Goal: Transaction & Acquisition: Purchase product/service

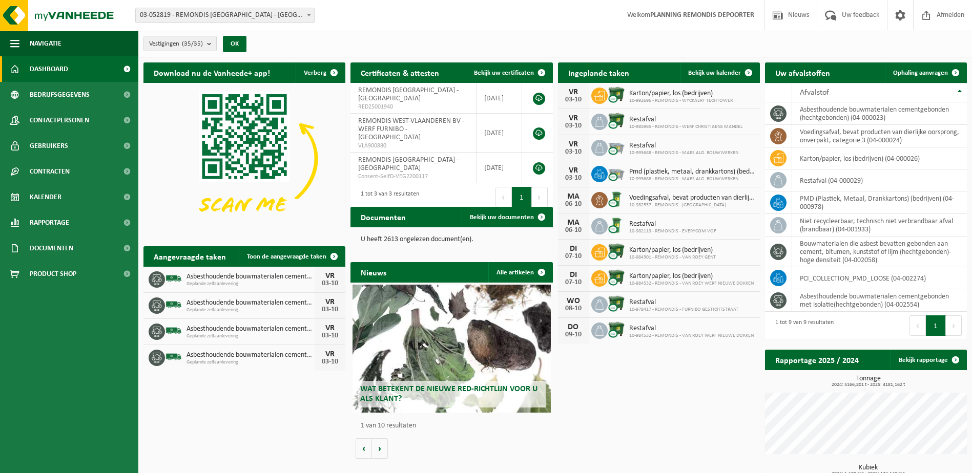
drag, startPoint x: 907, startPoint y: 73, endPoint x: 758, endPoint y: 116, distance: 155.5
click at [907, 73] on span "Ophaling aanvragen" at bounding box center [920, 73] width 55 height 7
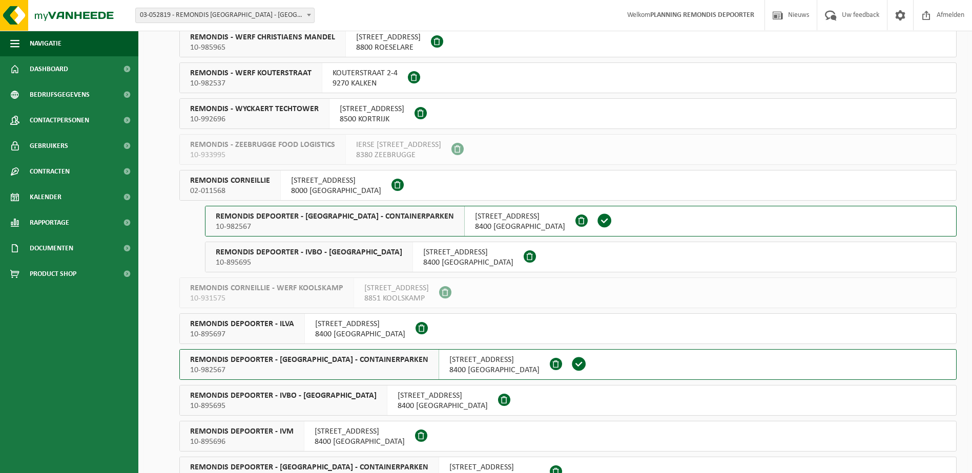
scroll to position [769, 0]
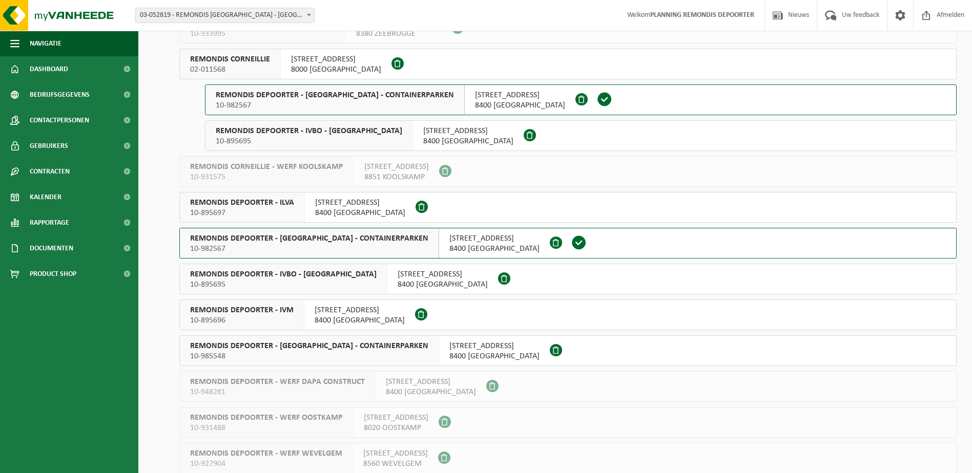
click at [316, 97] on span "REMONDIS DEPOORTER - IVBO - CONTAINERPARKEN" at bounding box center [335, 95] width 238 height 10
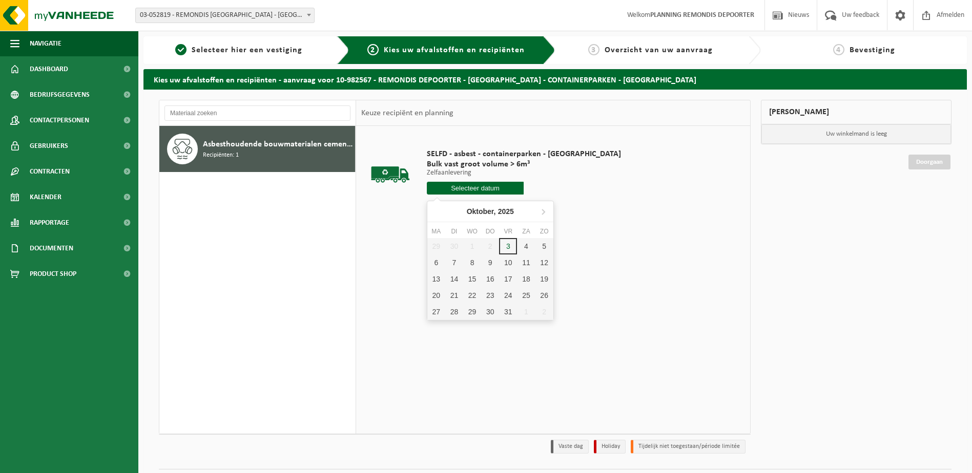
click at [465, 185] on input "text" at bounding box center [475, 188] width 97 height 13
click at [504, 247] on div "3" at bounding box center [508, 246] width 18 height 16
type input "Van [DATE]"
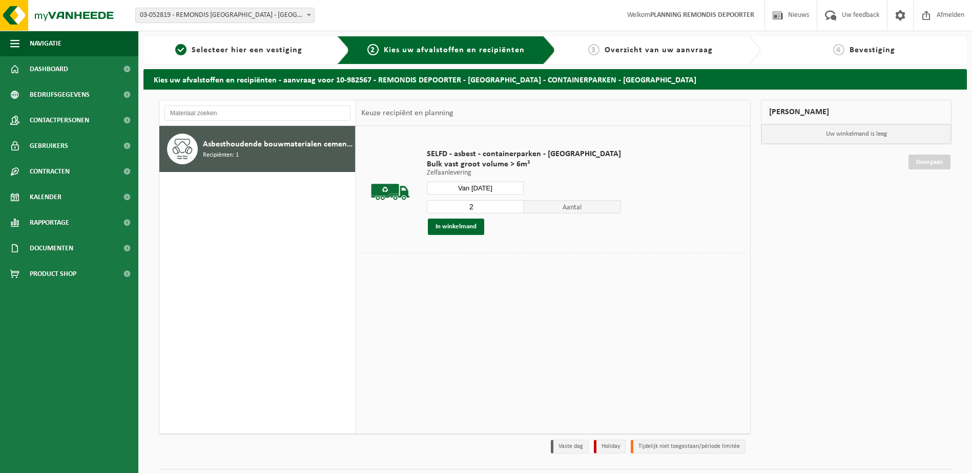
type input "2"
click at [485, 206] on input "2" at bounding box center [475, 206] width 97 height 13
click at [468, 229] on button "In winkelmand" at bounding box center [456, 227] width 56 height 16
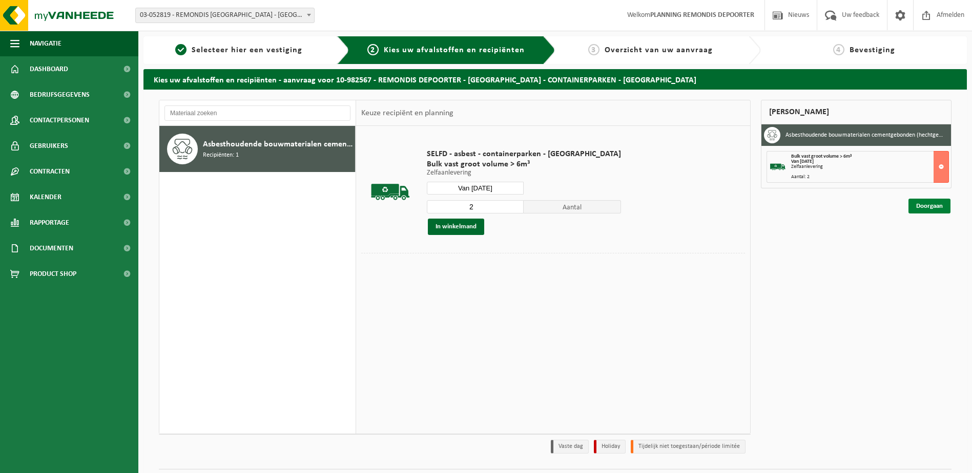
click at [924, 204] on link "Doorgaan" at bounding box center [929, 206] width 42 height 15
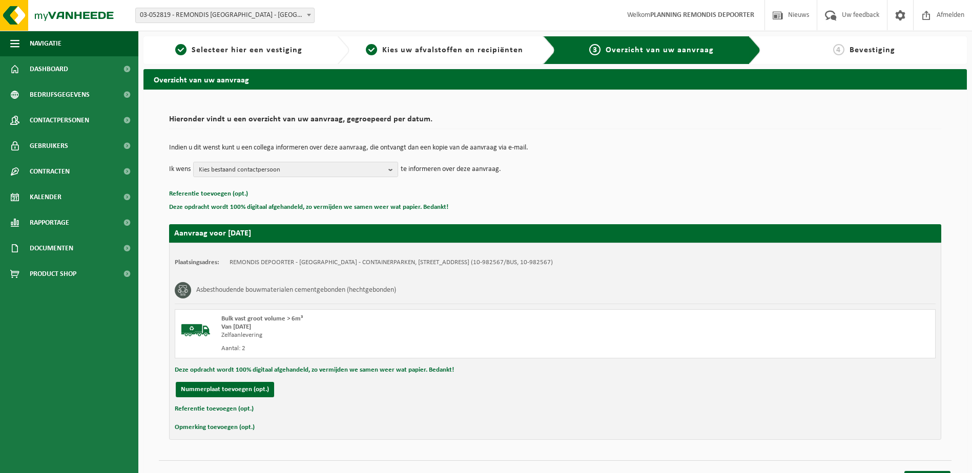
scroll to position [18, 0]
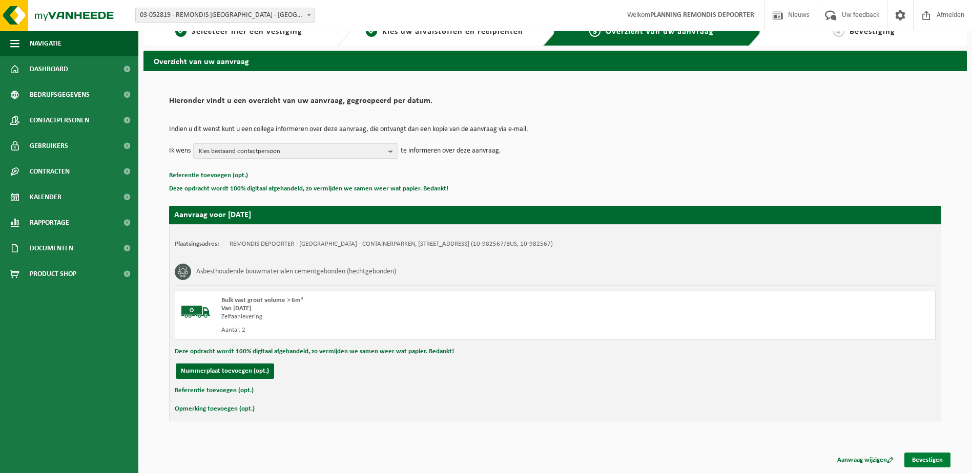
click at [919, 454] on link "Bevestigen" at bounding box center [927, 460] width 46 height 15
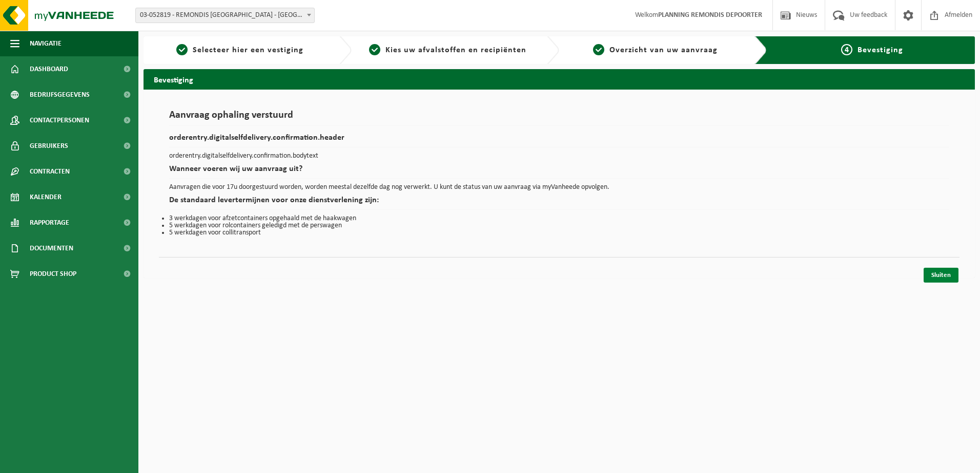
click at [940, 270] on link "Sluiten" at bounding box center [940, 275] width 35 height 15
